Goal: Information Seeking & Learning: Check status

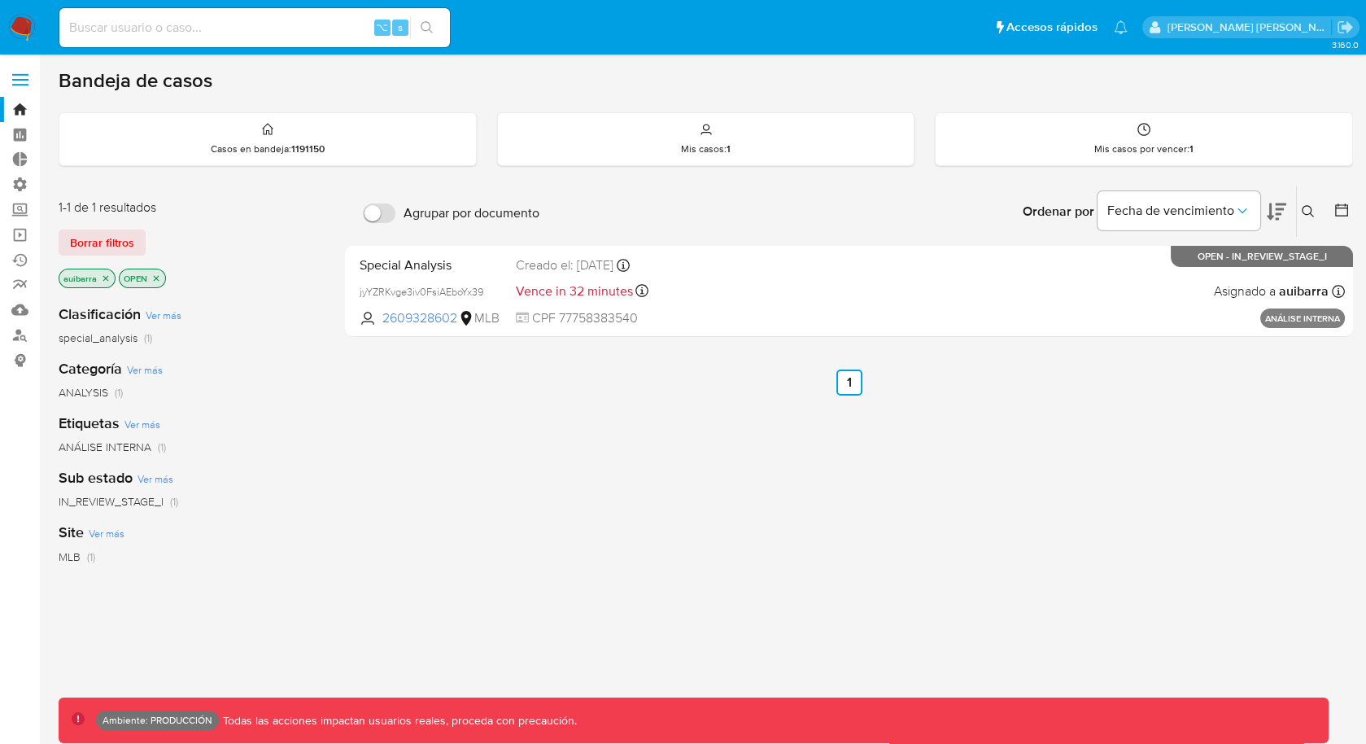
click at [275, 33] on input at bounding box center [254, 27] width 391 height 21
paste input "298844079"
type input "298844079"
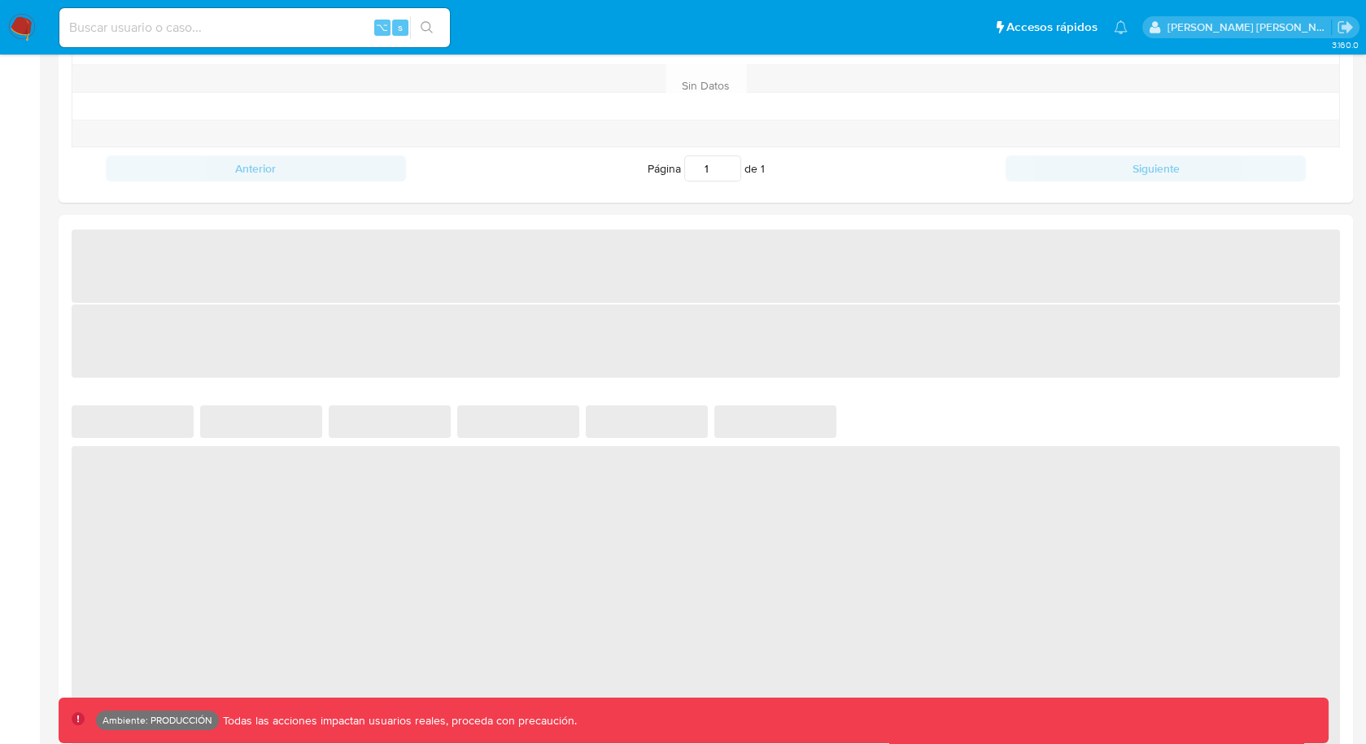
select select "10"
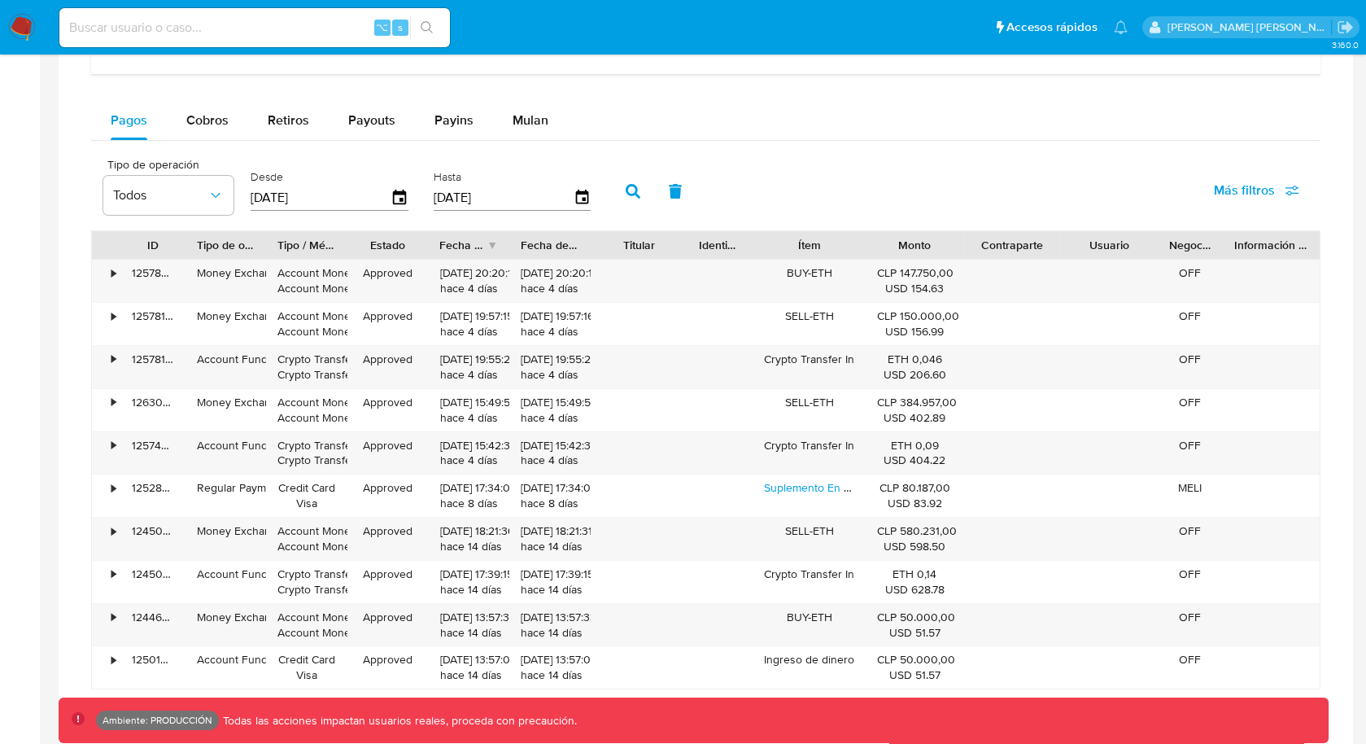
scroll to position [1045, 0]
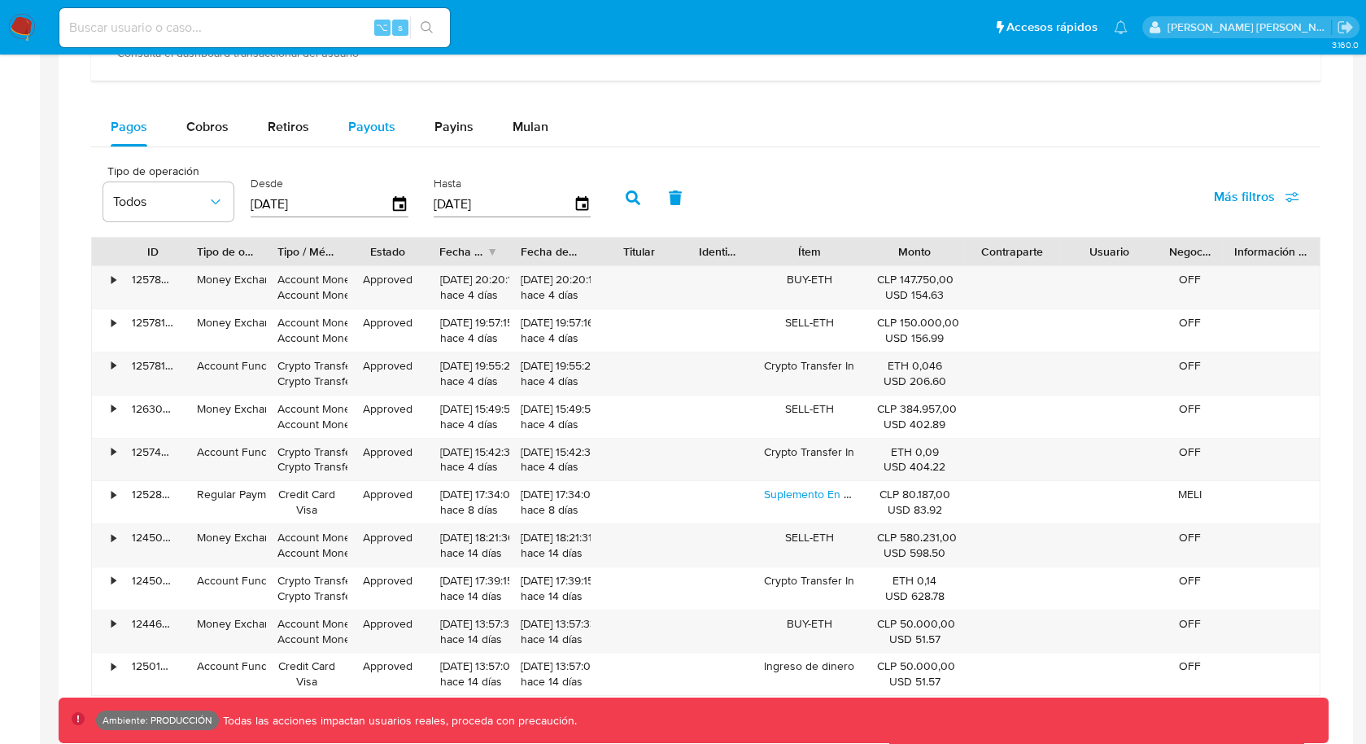
click at [392, 123] on button "Payouts" at bounding box center [372, 126] width 86 height 39
select select "10"
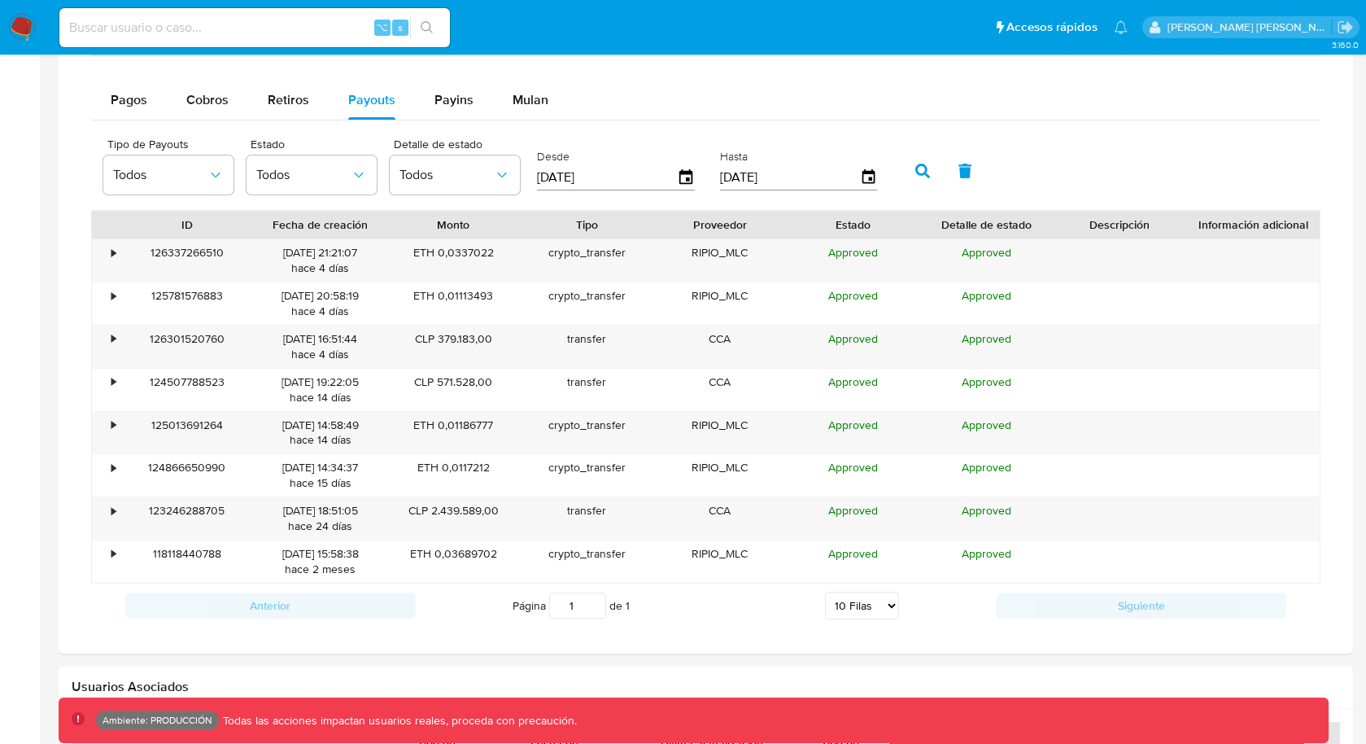
scroll to position [1076, 0]
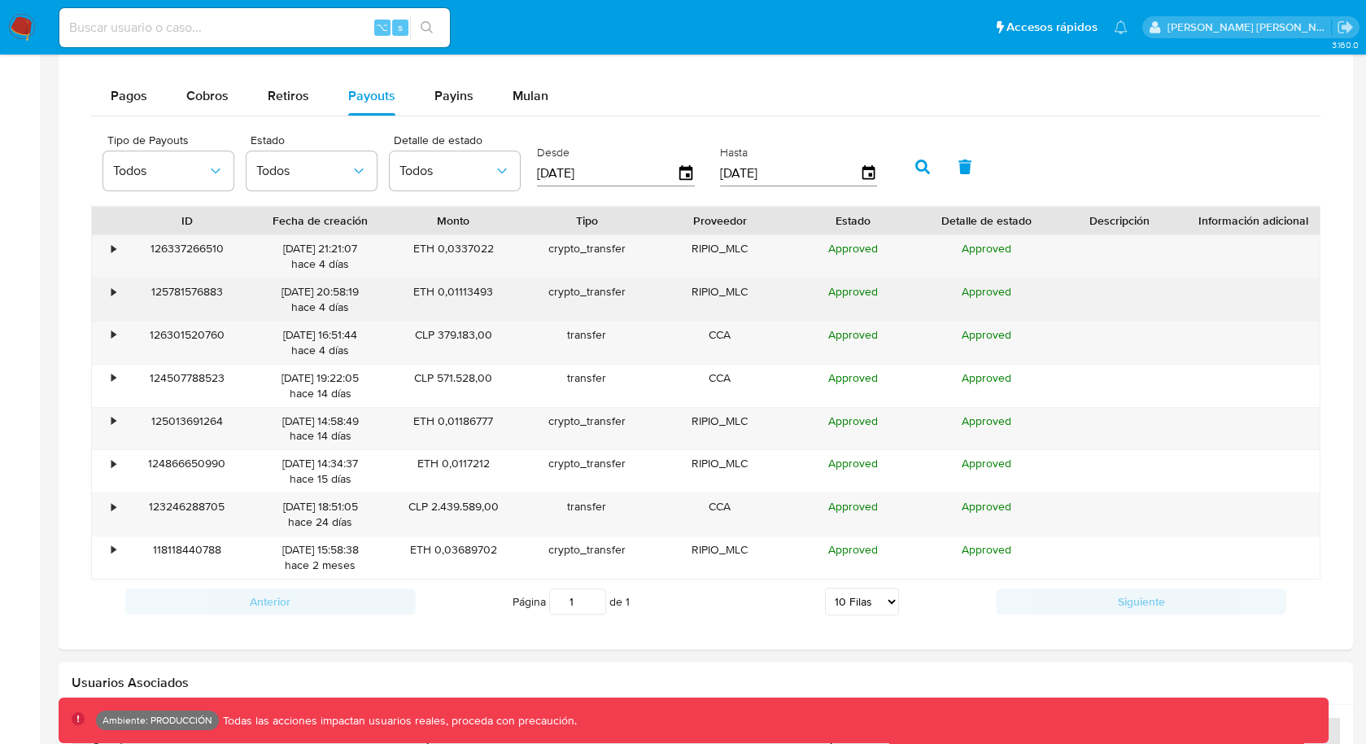
click at [101, 284] on div "•" at bounding box center [106, 299] width 28 height 42
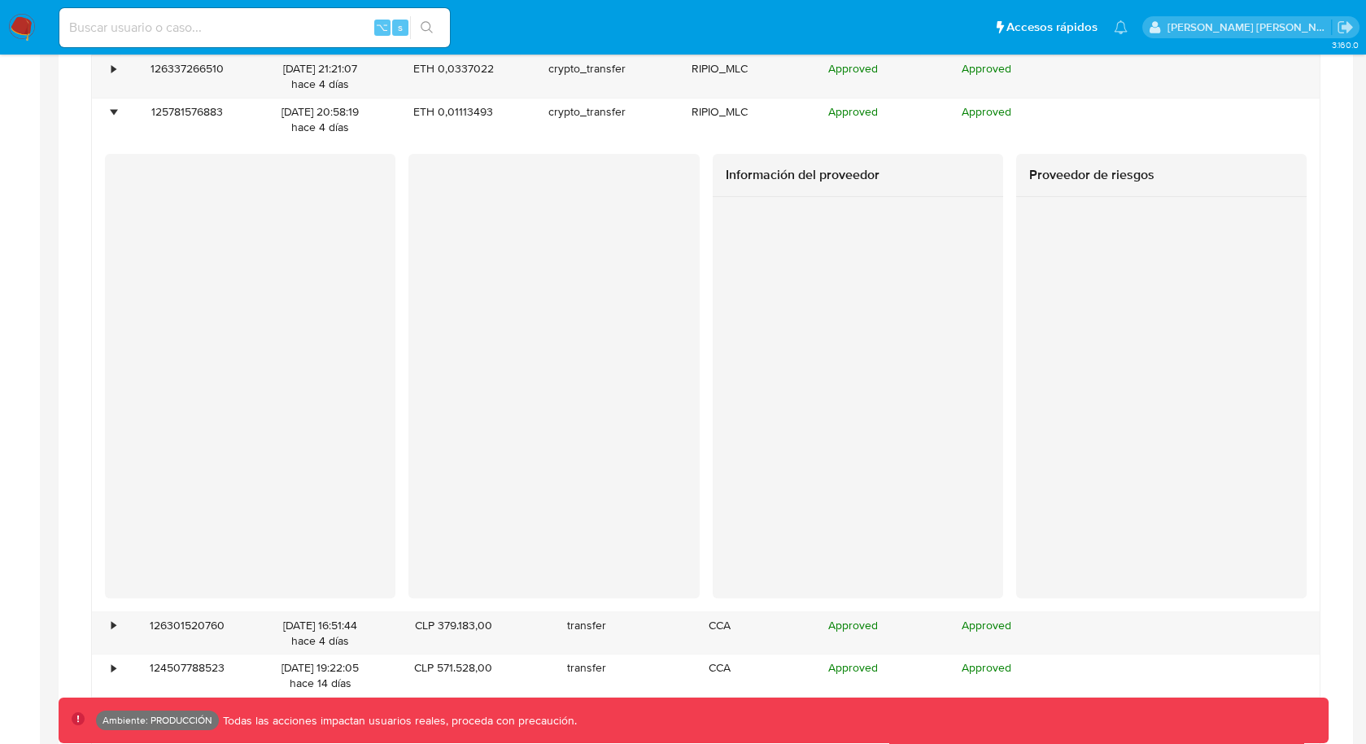
scroll to position [1243, 0]
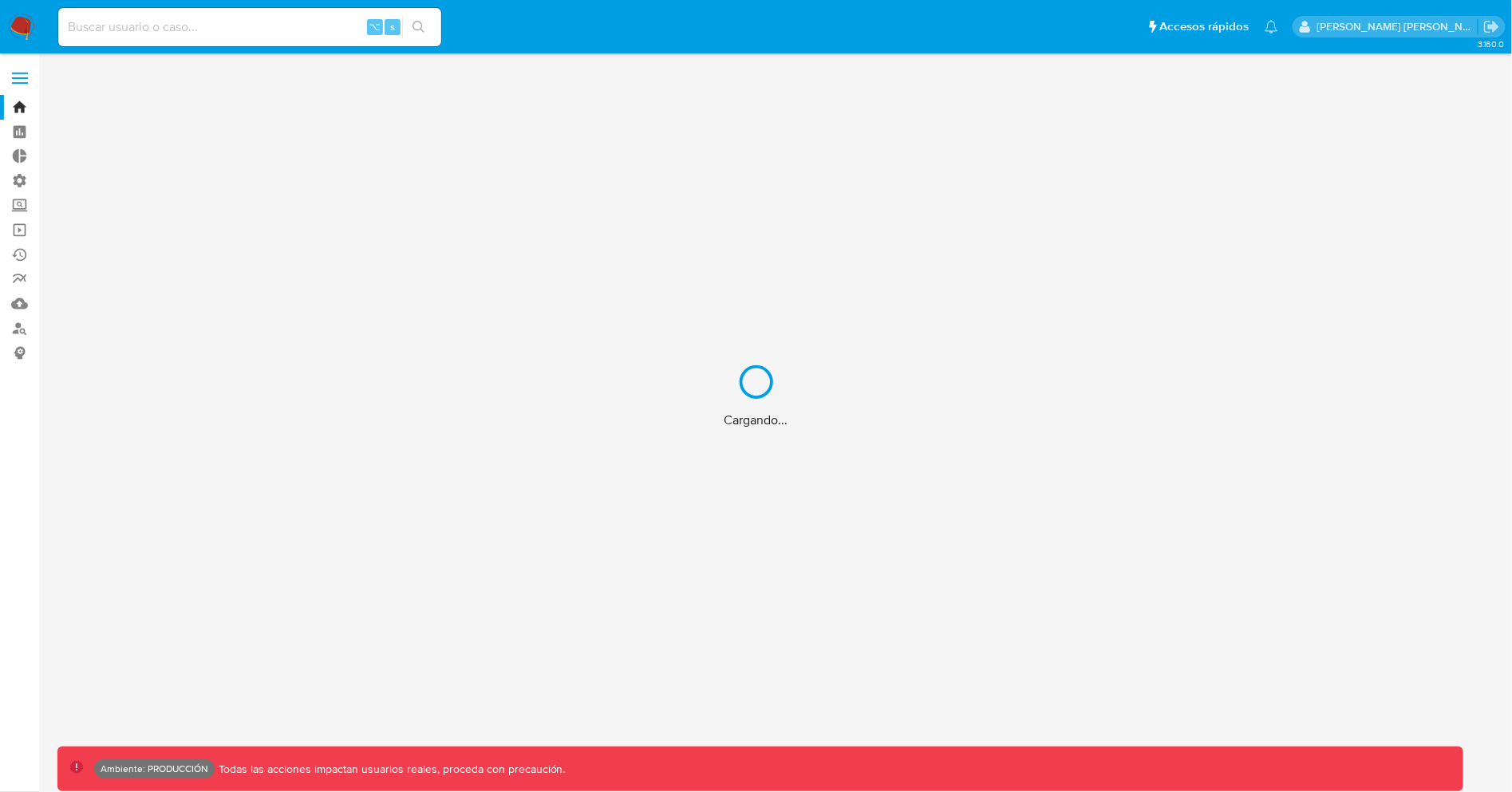
click at [271, 32] on div "Cargando..." at bounding box center [756, 396] width 1512 height 792
click at [251, 32] on input at bounding box center [249, 26] width 383 height 21
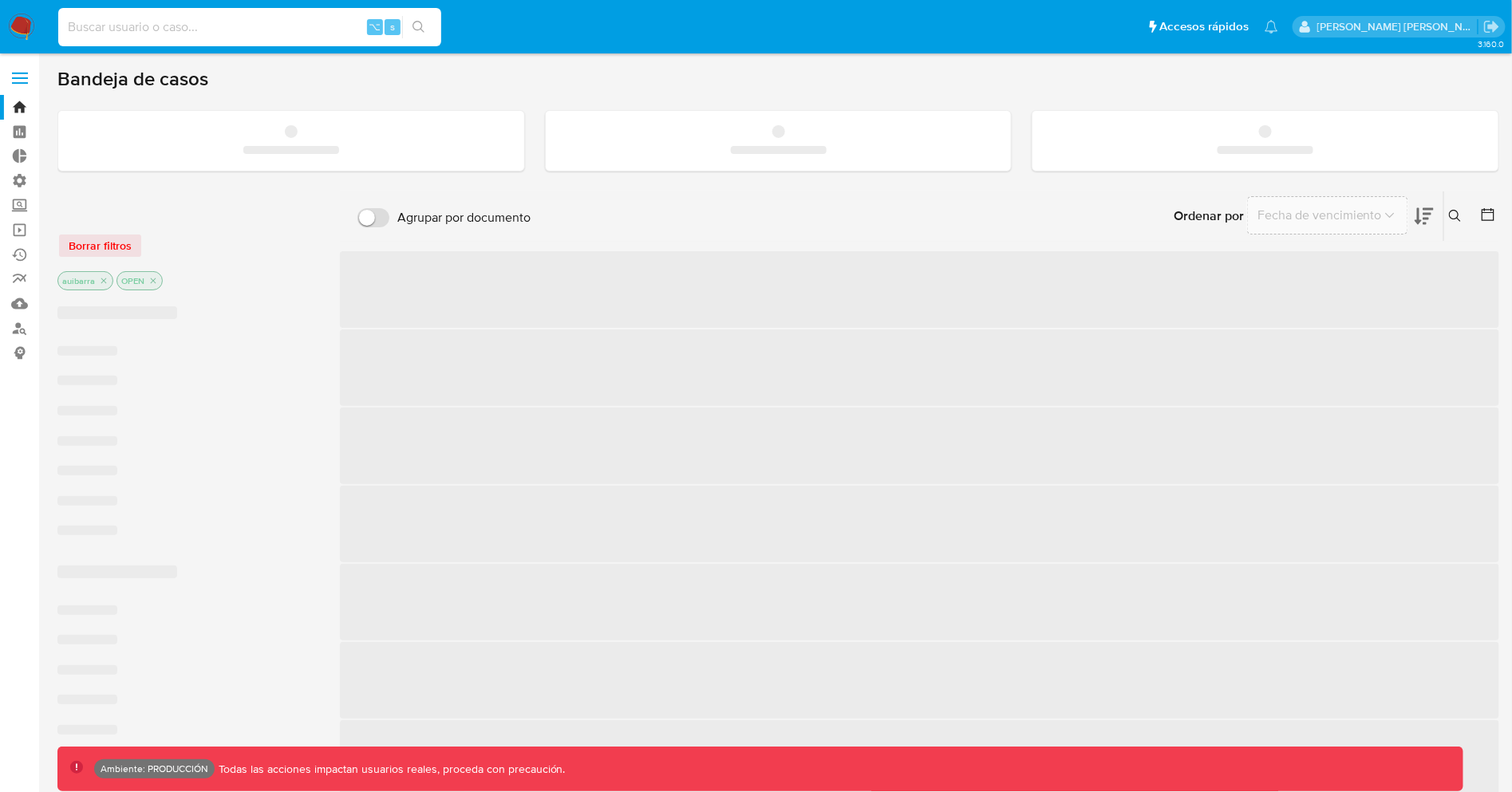
paste input "1055473421"
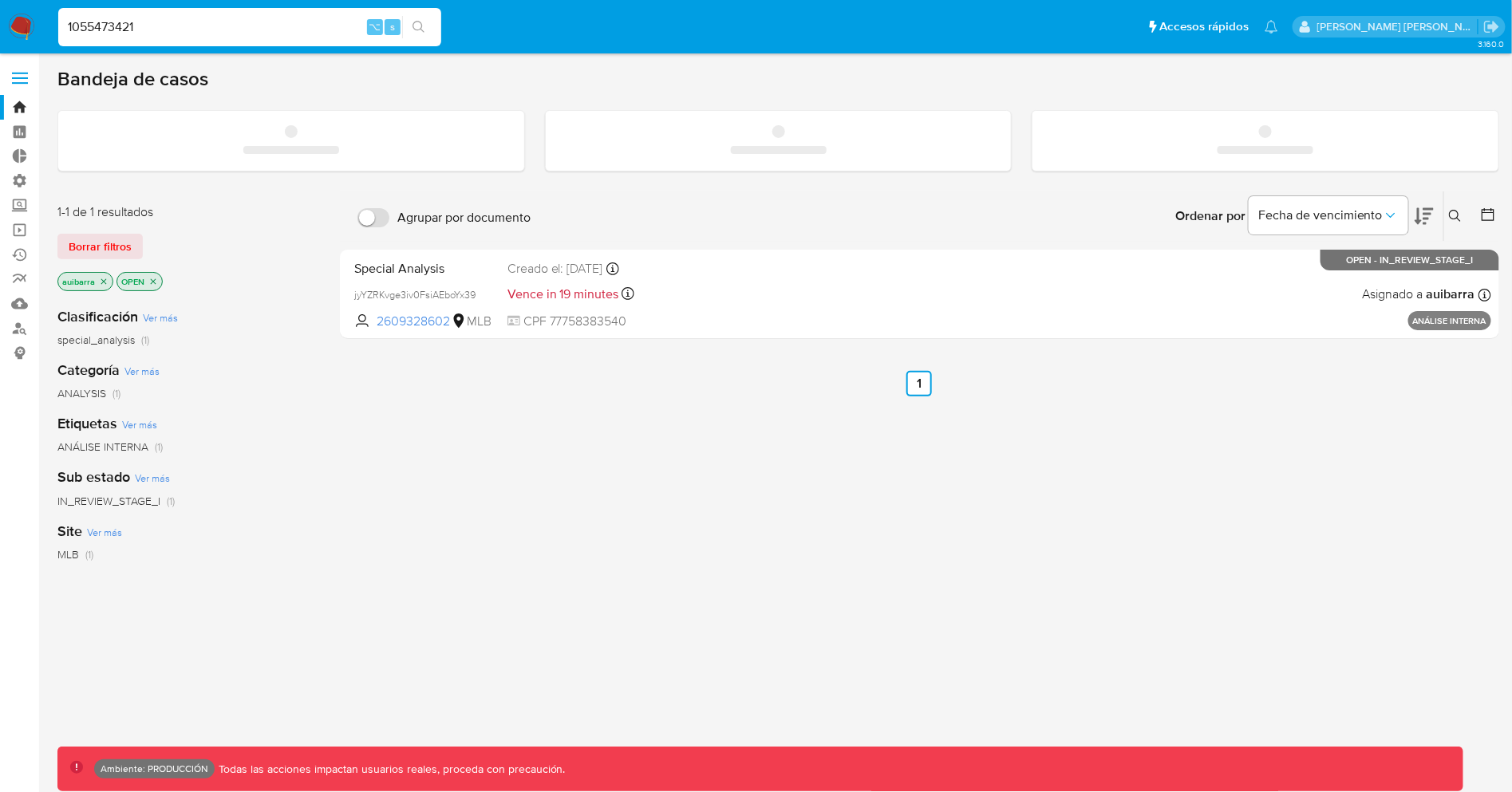
type input "1055473421"
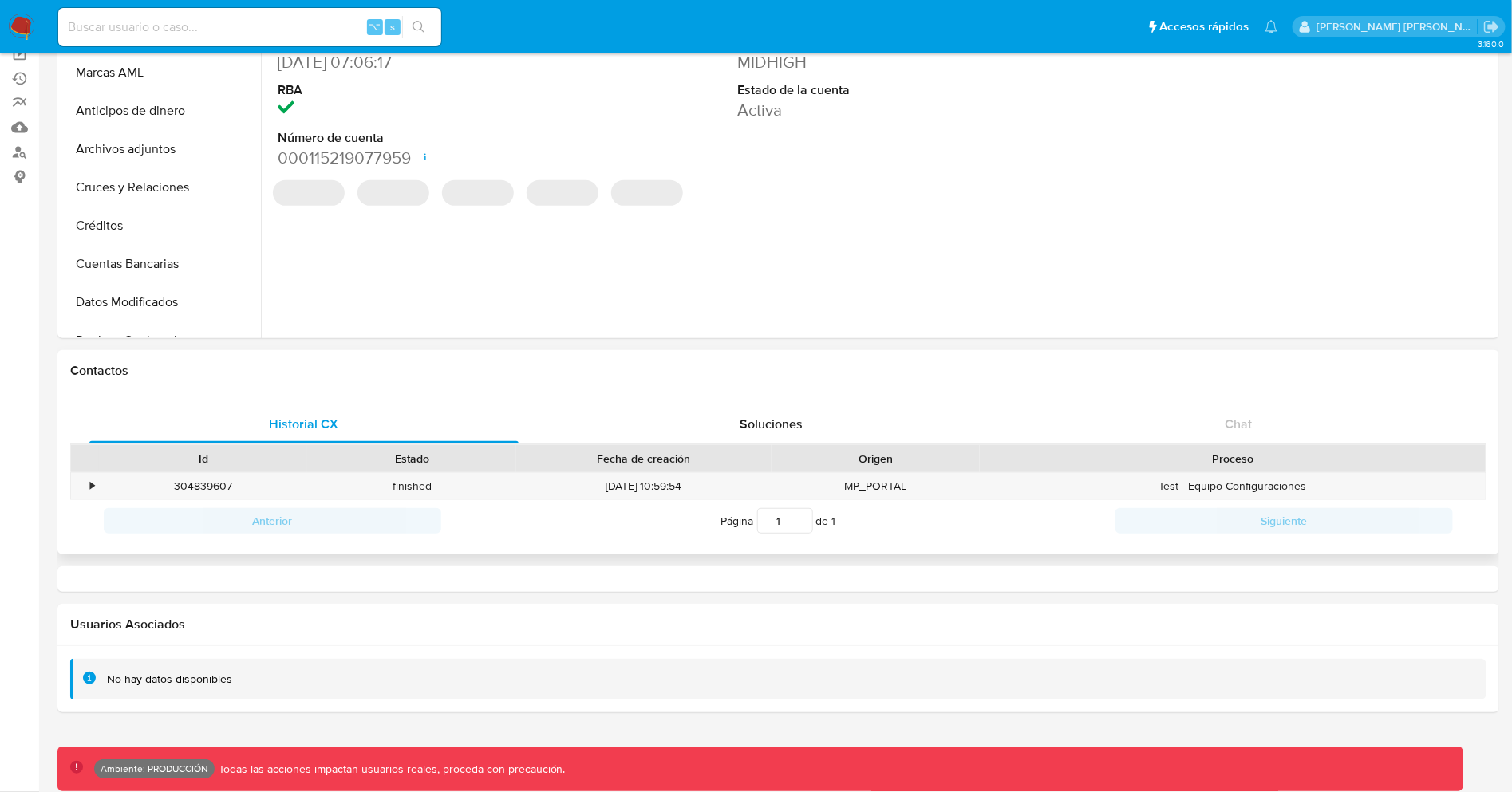
select select "10"
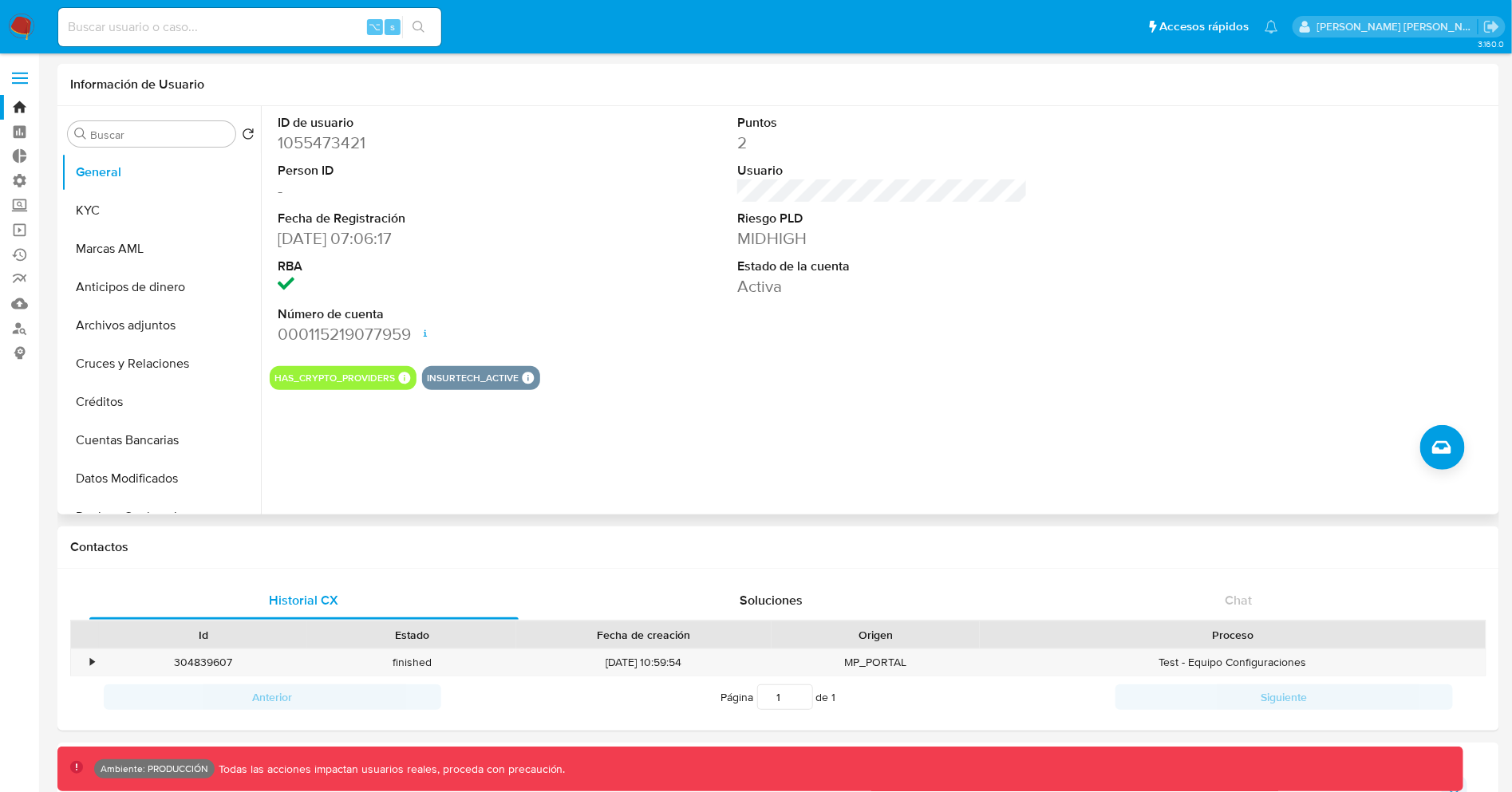
click at [535, 373] on div "INSURTECH_ACTIVE INSURTECH ACTIVE PRODUCTS Garex 12 Total Protection 4 Roda 2" at bounding box center [480, 378] width 118 height 24
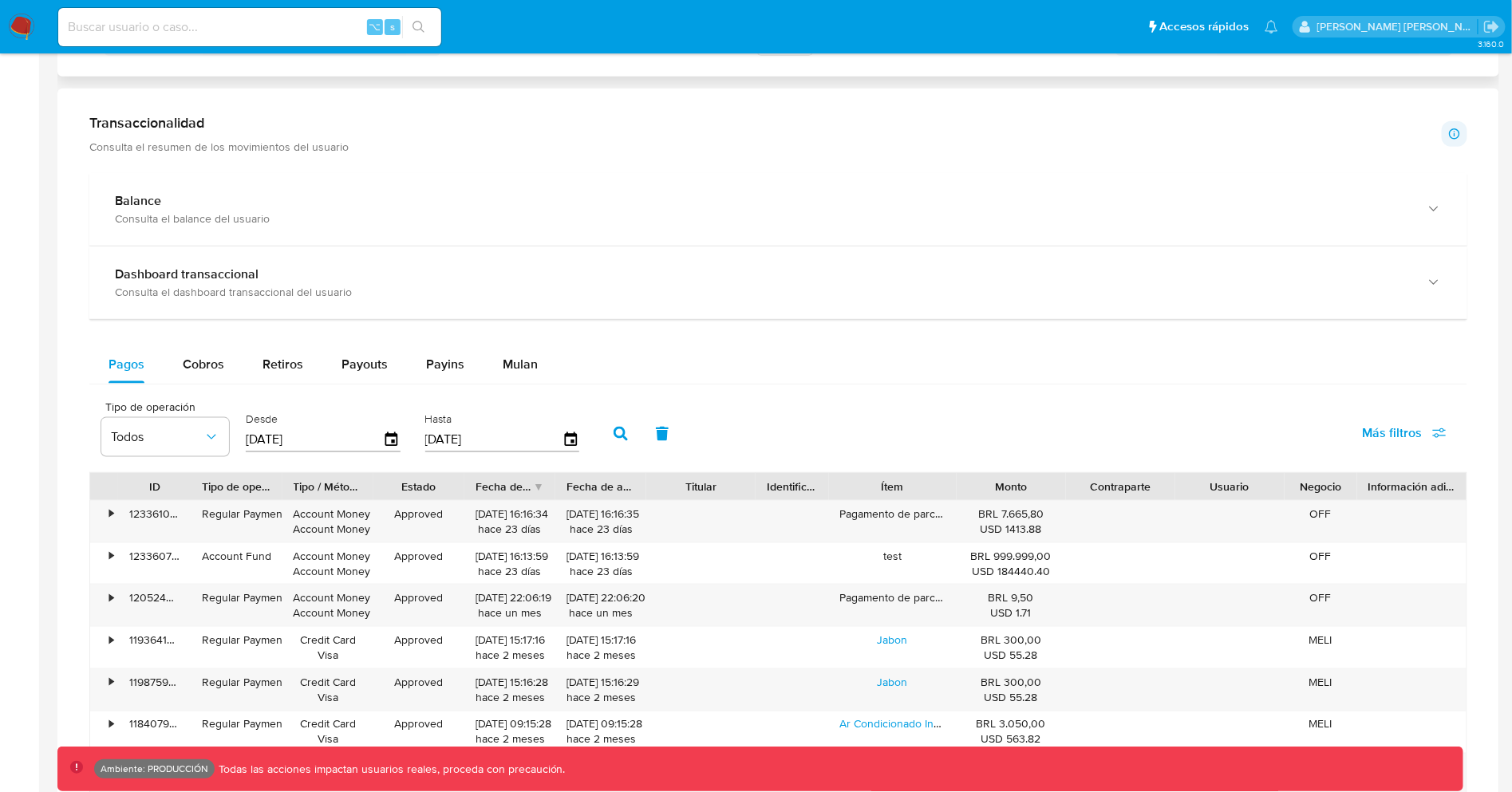
scroll to position [658, 0]
click at [103, 510] on div "•" at bounding box center [104, 519] width 27 height 41
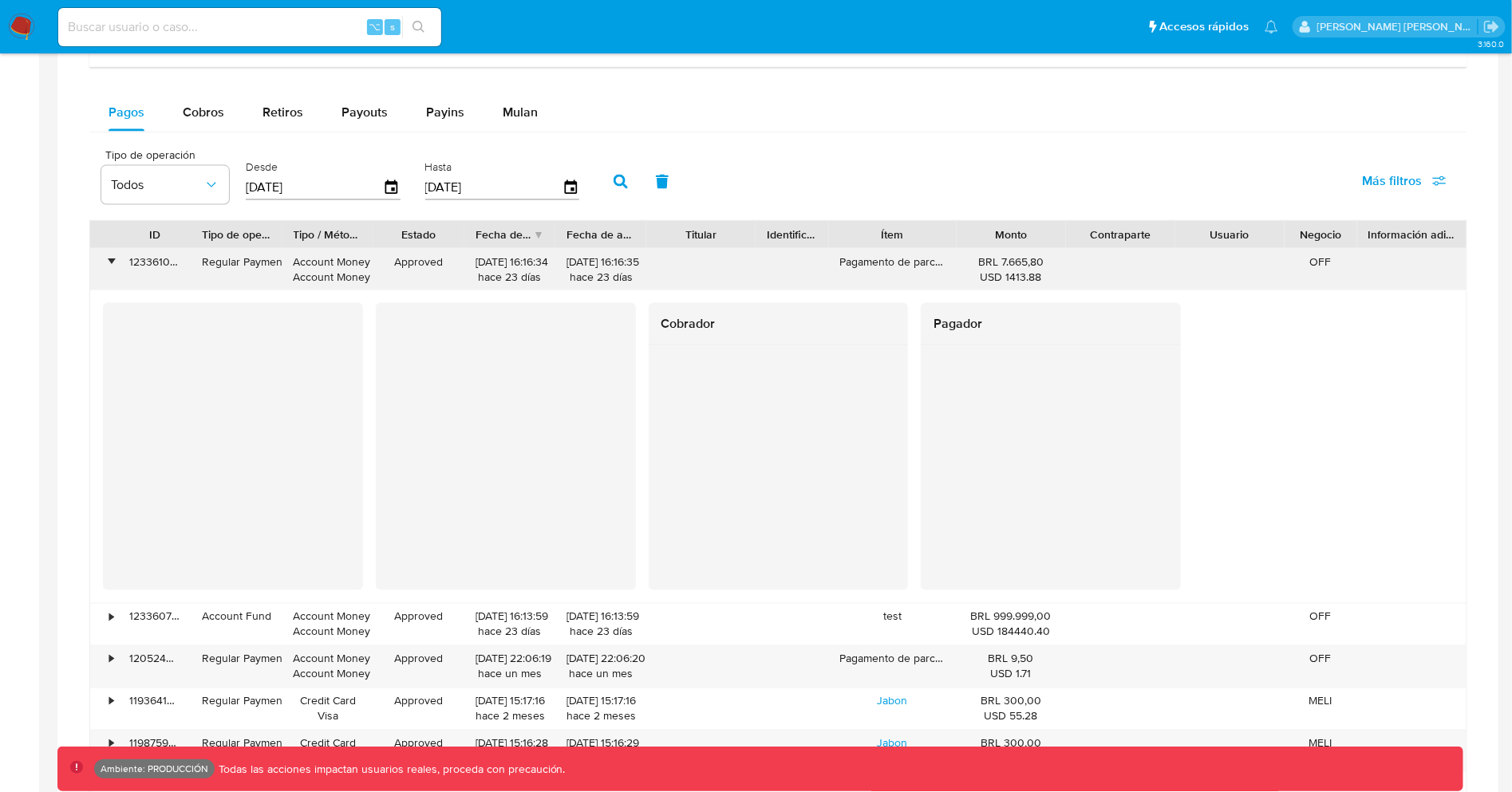
scroll to position [907, 0]
